Goal: Transaction & Acquisition: Purchase product/service

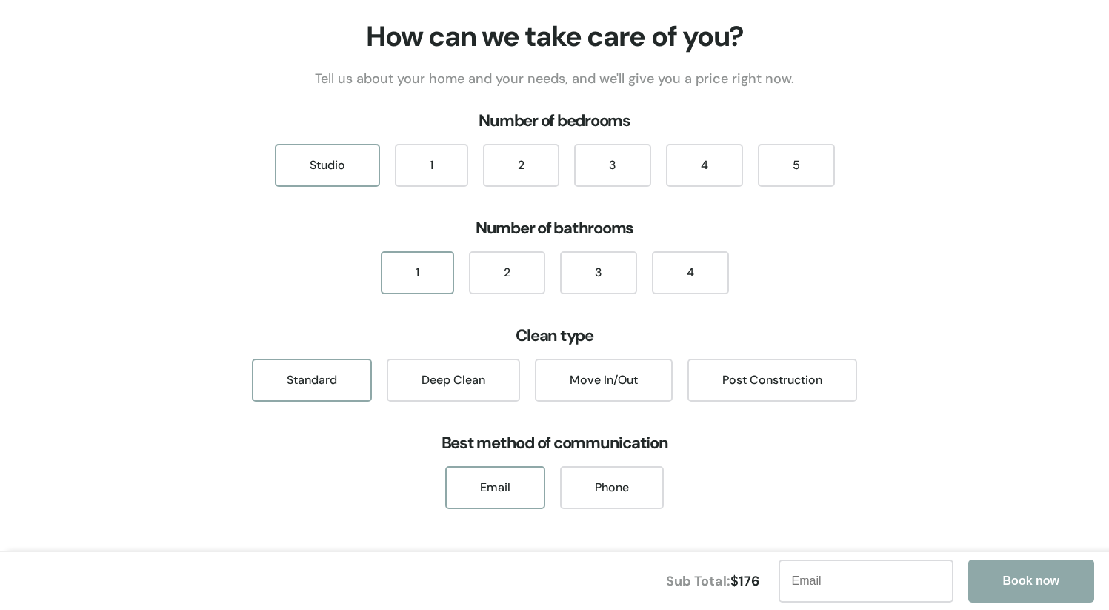
click at [845, 195] on div "How can we take care of you? Tell us about your home and your needs, and we'll …" at bounding box center [554, 316] width 1109 height 597
click at [551, 173] on div "2" at bounding box center [521, 165] width 76 height 43
click at [514, 287] on div "2" at bounding box center [507, 272] width 76 height 43
click at [585, 379] on div "Move In/Out" at bounding box center [604, 380] width 138 height 43
click at [935, 278] on div "1 2 3 4" at bounding box center [554, 272] width 1109 height 43
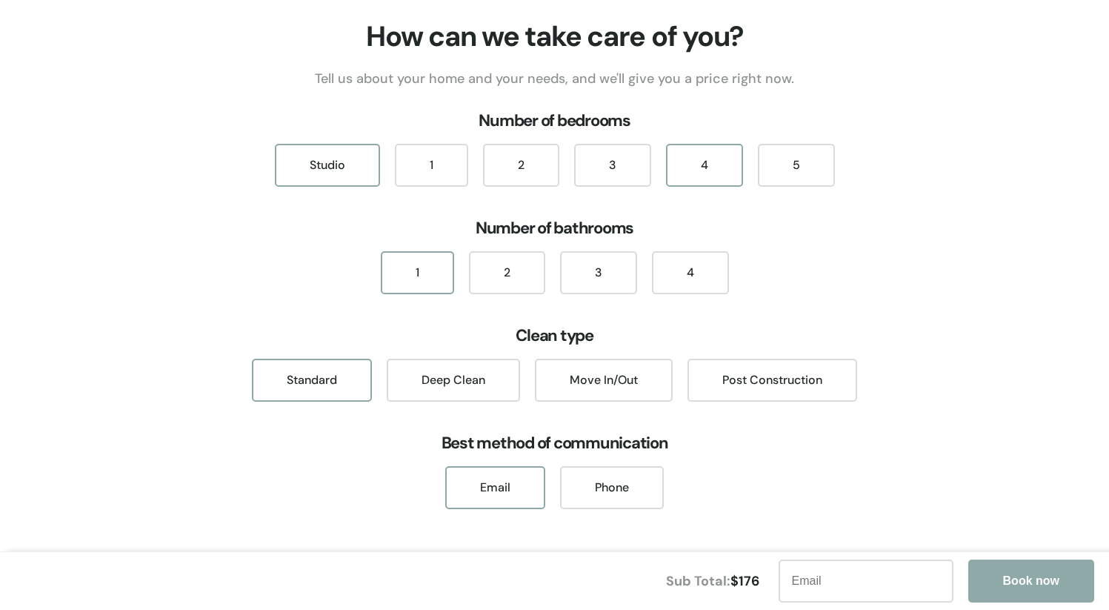
click at [700, 159] on div "4" at bounding box center [704, 165] width 77 height 43
click at [485, 275] on div "2" at bounding box center [507, 272] width 76 height 43
click at [596, 376] on div "Move In/Out" at bounding box center [604, 380] width 138 height 43
click at [977, 287] on div "1 2 3 4" at bounding box center [554, 272] width 1109 height 43
click at [511, 170] on div "2" at bounding box center [521, 165] width 76 height 43
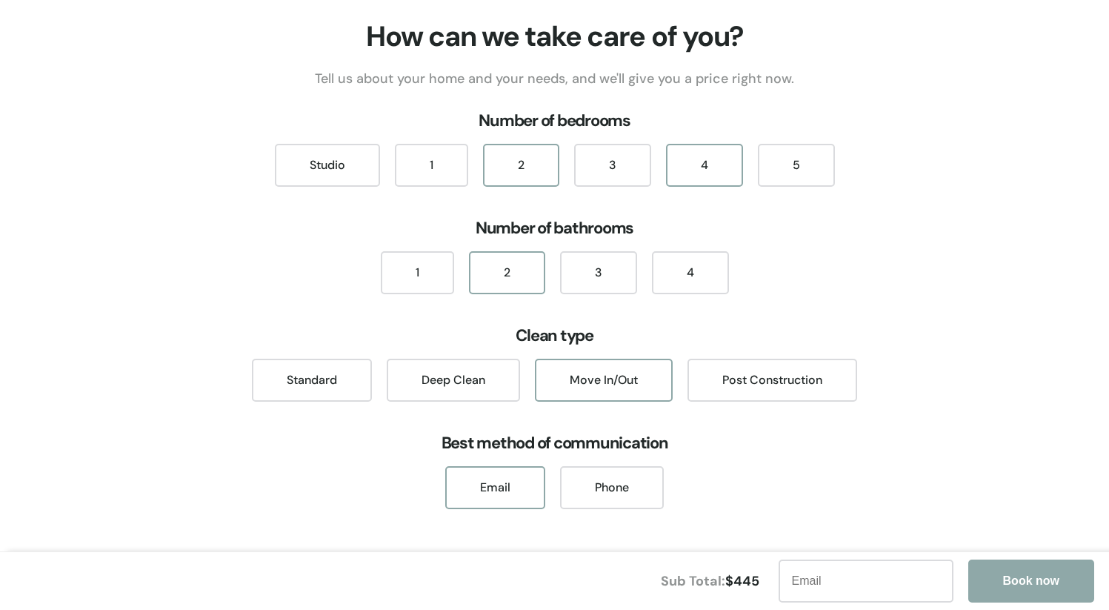
click at [714, 168] on div "4" at bounding box center [704, 165] width 77 height 43
click at [532, 159] on div "2" at bounding box center [521, 165] width 76 height 43
click at [719, 174] on div "4" at bounding box center [704, 165] width 77 height 43
click at [536, 171] on div "2" at bounding box center [521, 165] width 76 height 43
click at [611, 162] on div "3" at bounding box center [612, 165] width 77 height 43
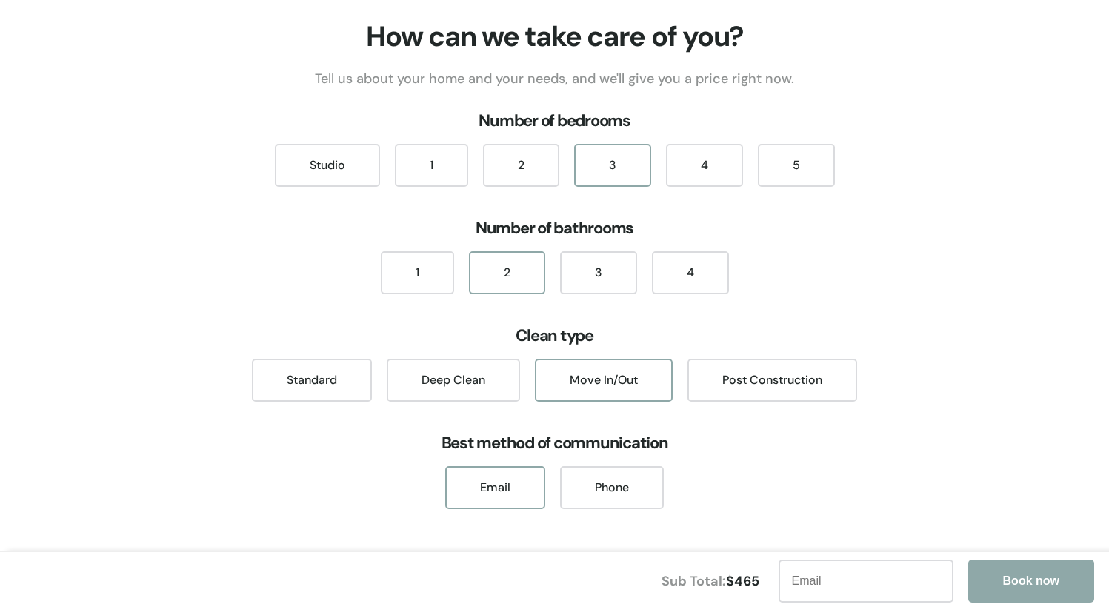
click at [559, 164] on div "2" at bounding box center [521, 165] width 91 height 43
click at [547, 167] on div "2" at bounding box center [521, 165] width 76 height 43
click at [596, 179] on div "3" at bounding box center [612, 165] width 77 height 43
click at [545, 175] on div "2" at bounding box center [521, 165] width 76 height 43
click at [605, 173] on div "3" at bounding box center [612, 165] width 77 height 43
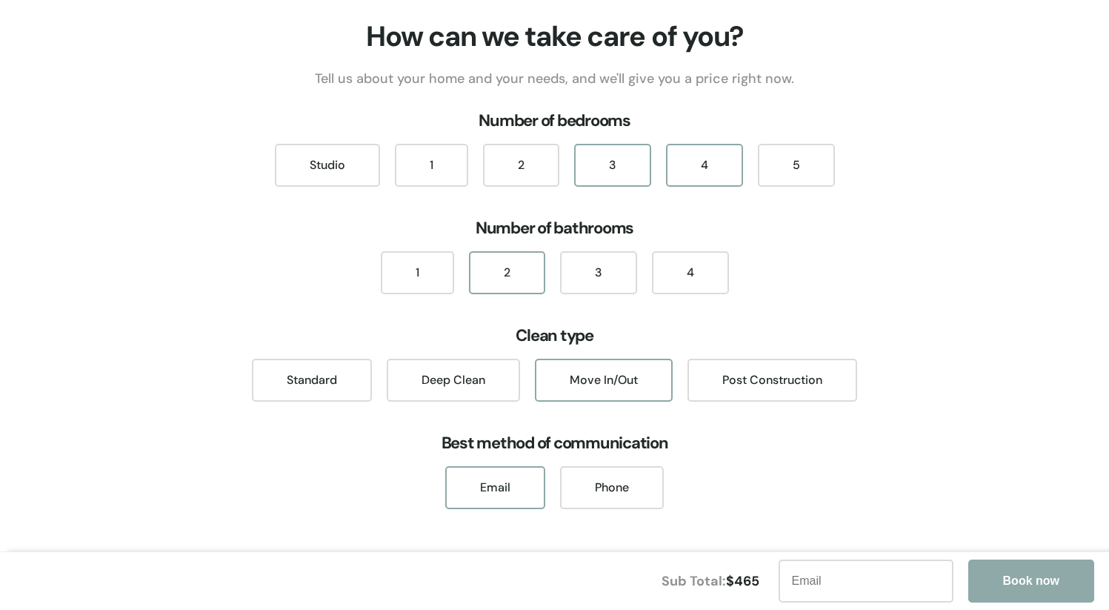
click at [693, 170] on div "4" at bounding box center [704, 165] width 77 height 43
click at [542, 176] on div "2" at bounding box center [521, 165] width 76 height 43
click at [432, 173] on div "1" at bounding box center [431, 165] width 73 height 43
click at [516, 170] on div "2" at bounding box center [521, 165] width 76 height 43
click at [452, 171] on div "1" at bounding box center [431, 165] width 73 height 43
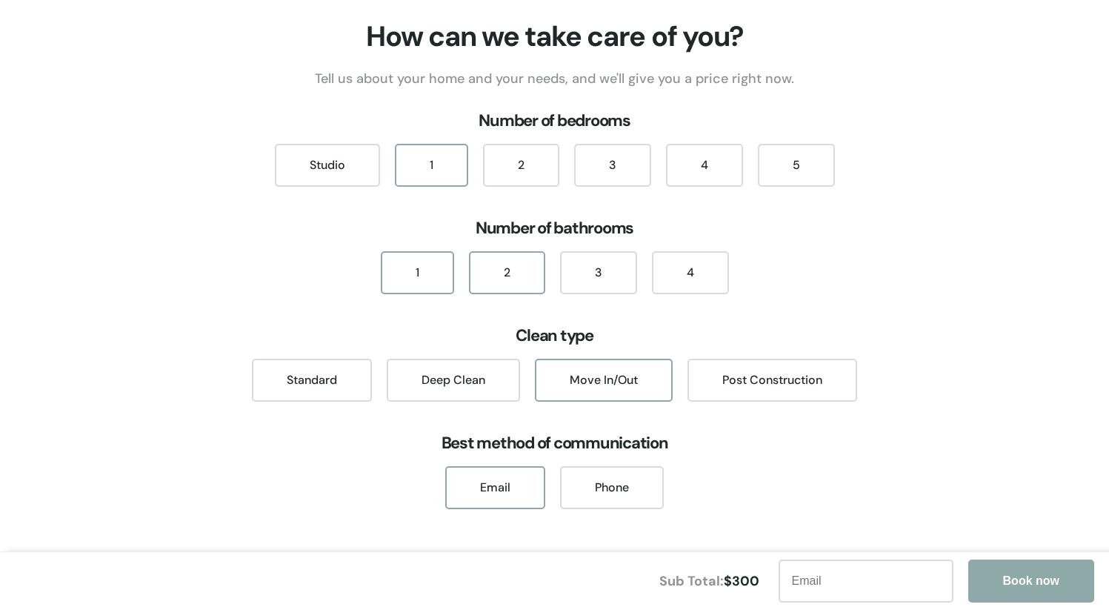
click at [419, 256] on div "1" at bounding box center [417, 272] width 73 height 43
click at [498, 169] on div "2" at bounding box center [521, 165] width 76 height 43
click at [616, 172] on div "3" at bounding box center [612, 165] width 77 height 43
click at [703, 167] on div "4" at bounding box center [704, 165] width 77 height 43
click at [530, 273] on div "2" at bounding box center [507, 272] width 76 height 43
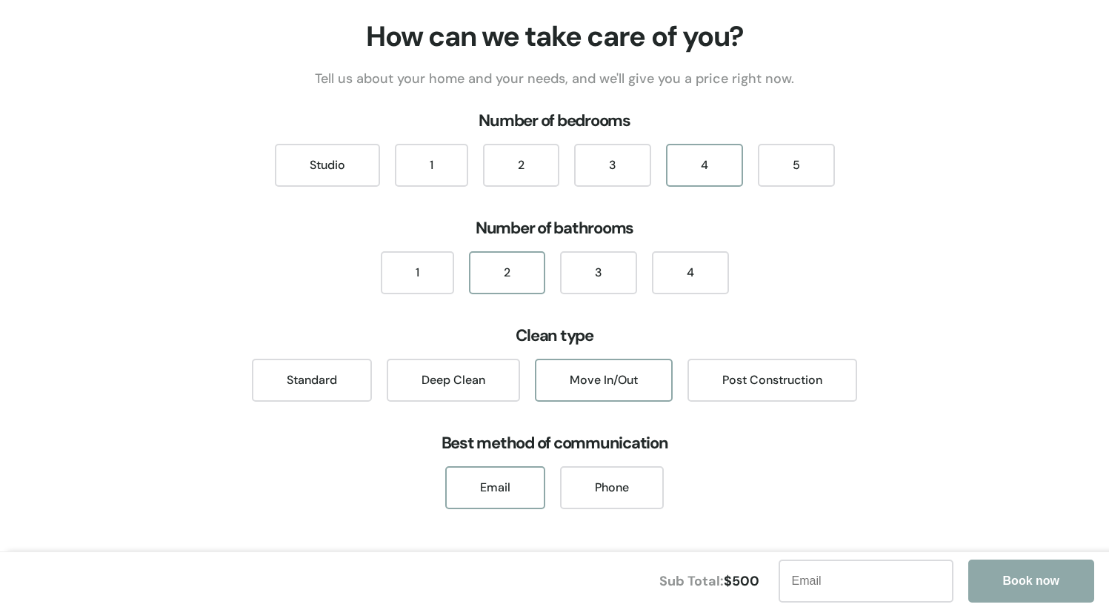
click at [882, 217] on h3 "Number of bathrooms" at bounding box center [554, 228] width 1109 height 37
